Goal: Information Seeking & Learning: Learn about a topic

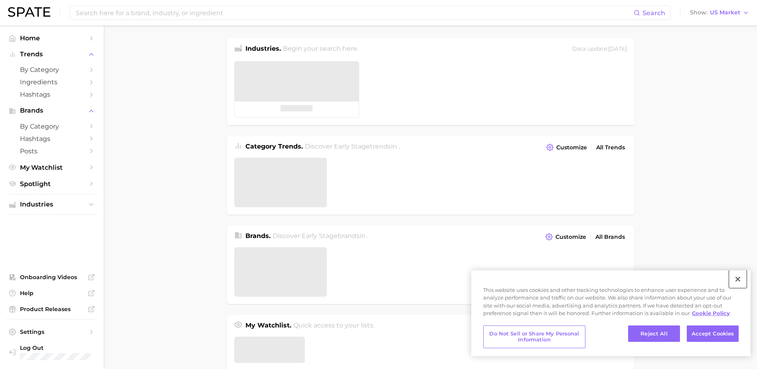
click at [742, 282] on button "Close" at bounding box center [739, 279] width 18 height 18
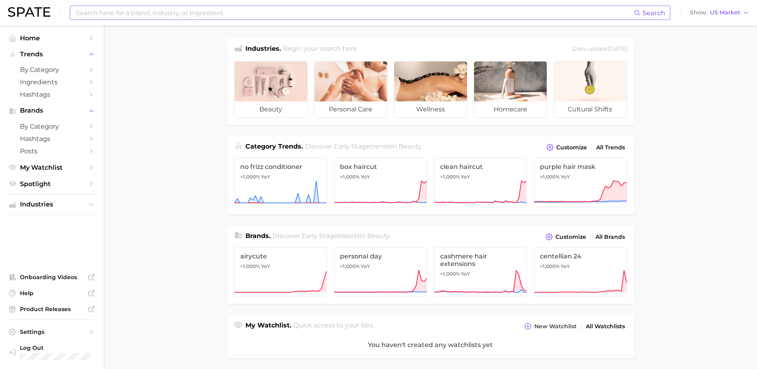
drag, startPoint x: 504, startPoint y: 24, endPoint x: 498, endPoint y: 20, distance: 7.8
click at [503, 23] on div "Search Show US Market" at bounding box center [379, 13] width 742 height 26
click at [489, 14] on input at bounding box center [354, 13] width 559 height 14
click at [658, 13] on span "Search" at bounding box center [654, 13] width 23 height 8
click at [593, 14] on input "pumpkin spice matcha" at bounding box center [354, 13] width 559 height 14
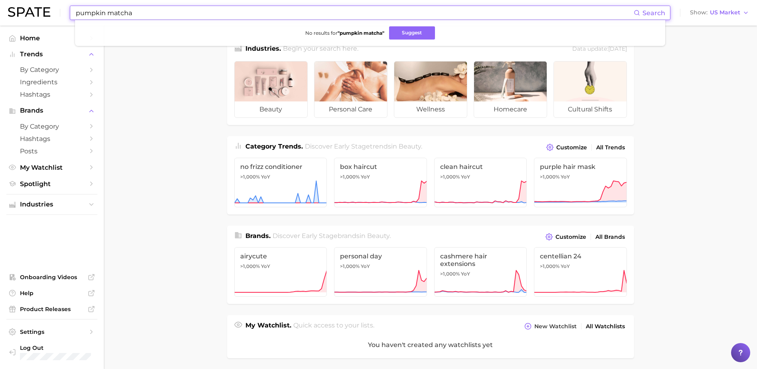
drag, startPoint x: 145, startPoint y: 12, endPoint x: 109, endPoint y: 13, distance: 35.6
click at [109, 13] on input "pumpkin matcha" at bounding box center [354, 13] width 559 height 14
type input "pumpkin spice"
